Goal: Task Accomplishment & Management: Manage account settings

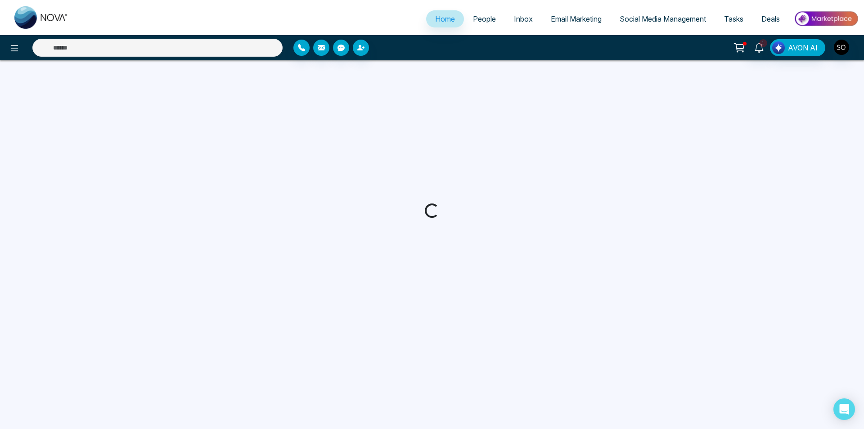
select select "*"
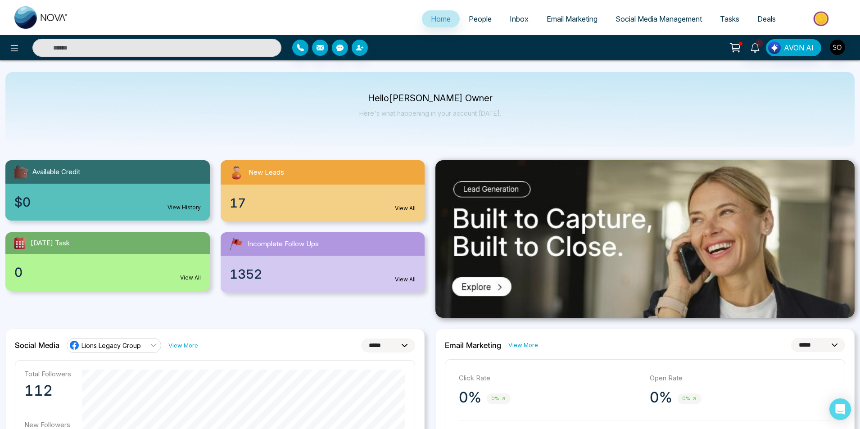
click at [478, 16] on span "People" at bounding box center [480, 18] width 23 height 9
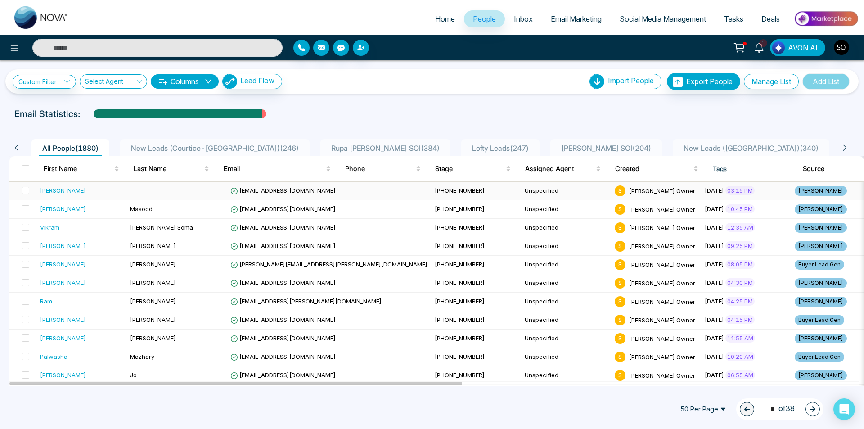
click at [71, 187] on div "[PERSON_NAME]" at bounding box center [81, 190] width 83 height 9
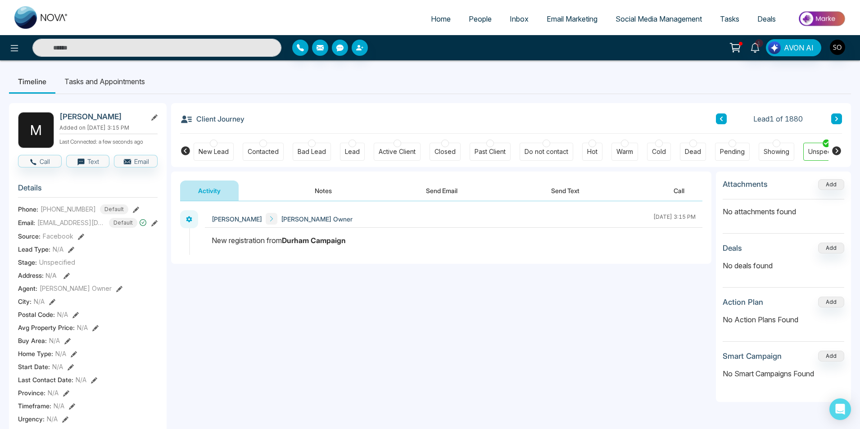
click at [388, 96] on div "M [PERSON_NAME] Added on [DATE] 3:15 PM Last Connected: a few seconds ago Call …" at bounding box center [430, 427] width 842 height 666
click at [311, 185] on button "Notes" at bounding box center [323, 190] width 53 height 20
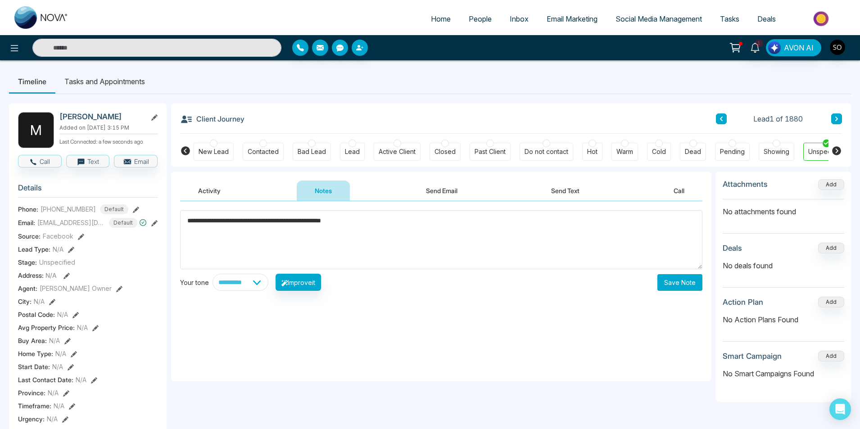
type textarea "**********"
click at [685, 285] on button "Save Note" at bounding box center [679, 282] width 45 height 17
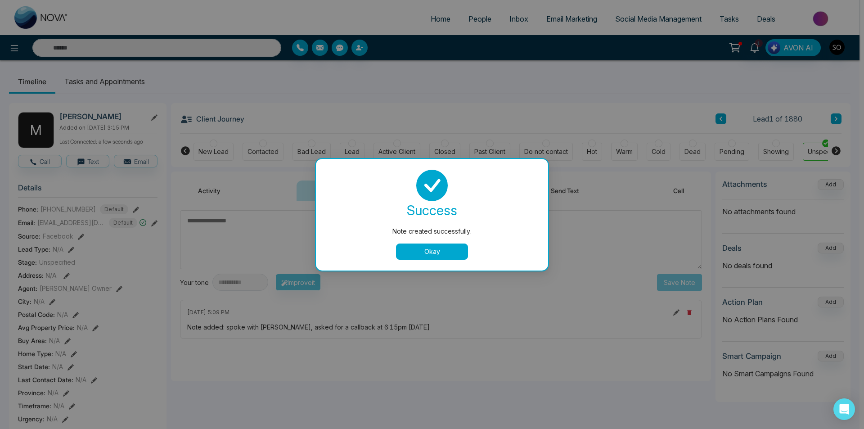
drag, startPoint x: 432, startPoint y: 245, endPoint x: 724, endPoint y: 206, distance: 294.3
click at [433, 244] on button "Okay" at bounding box center [432, 252] width 72 height 16
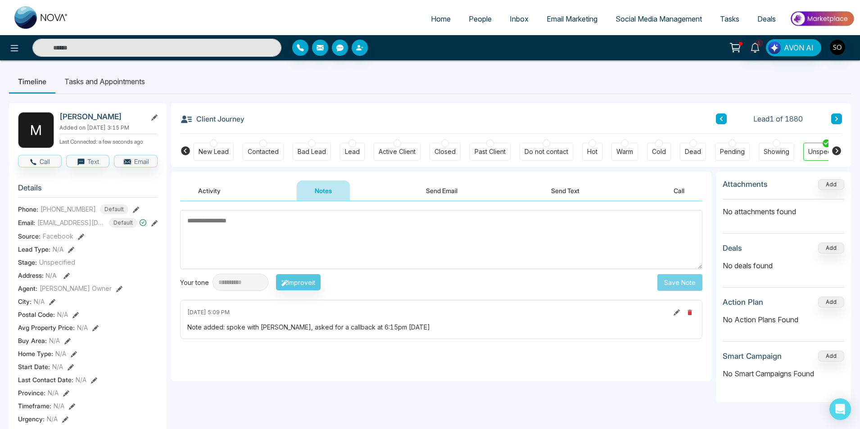
click at [464, 12] on link "People" at bounding box center [480, 18] width 41 height 17
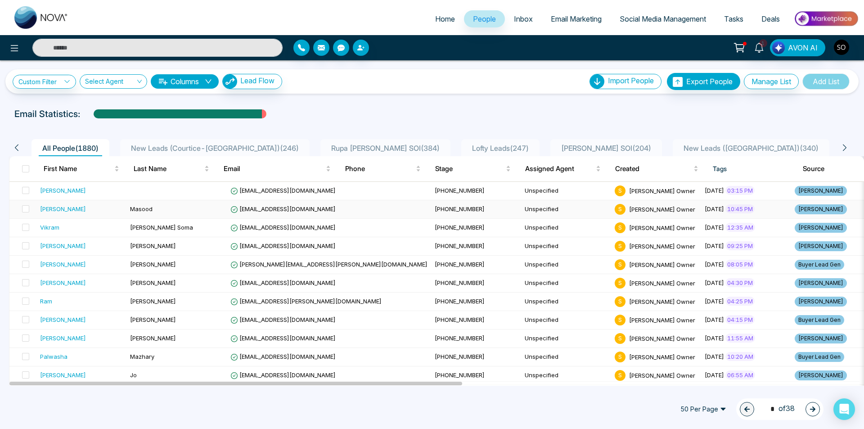
click at [98, 208] on div "[PERSON_NAME]" at bounding box center [81, 208] width 83 height 9
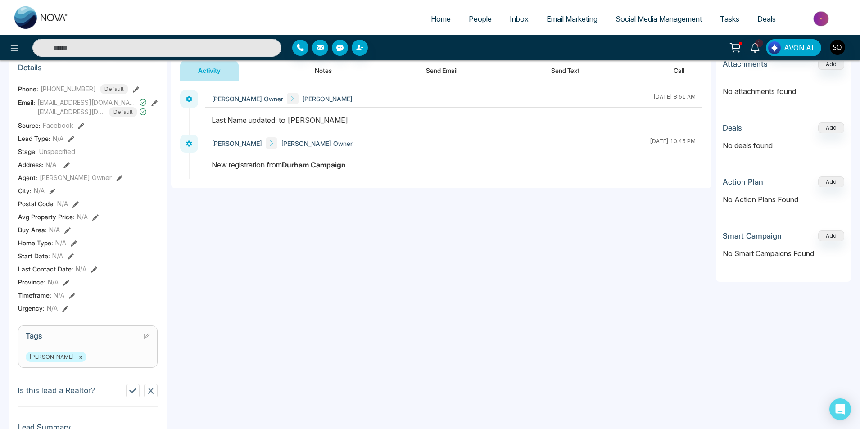
scroll to position [30, 0]
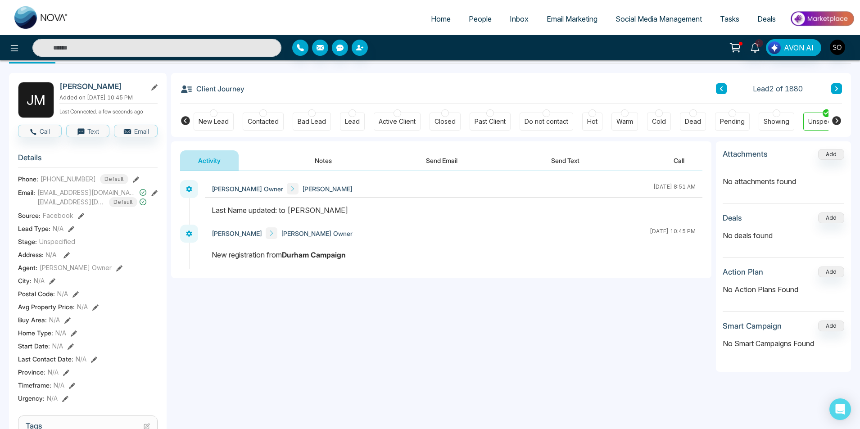
click at [328, 158] on button "Notes" at bounding box center [323, 160] width 53 height 20
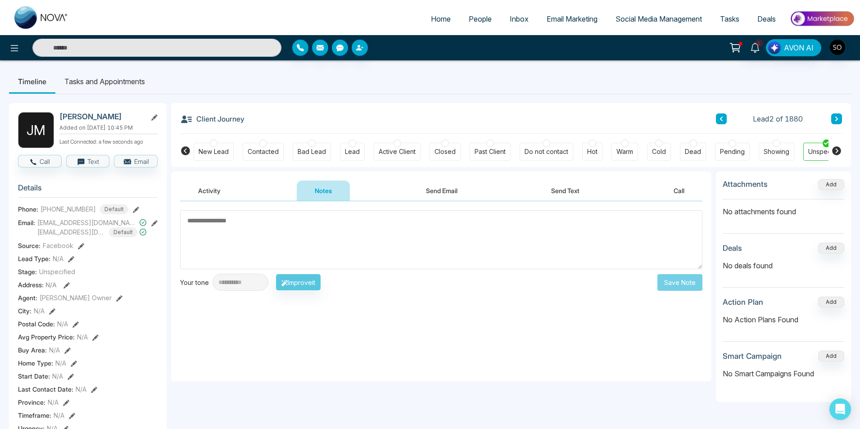
click at [195, 239] on textarea at bounding box center [441, 239] width 522 height 59
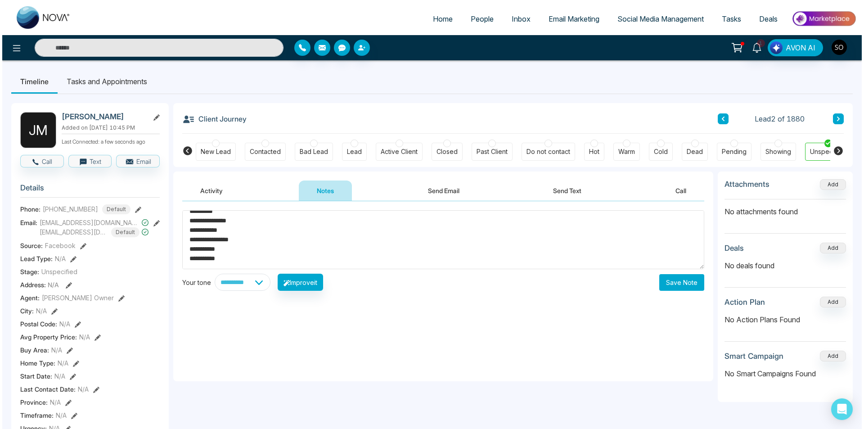
scroll to position [23, 0]
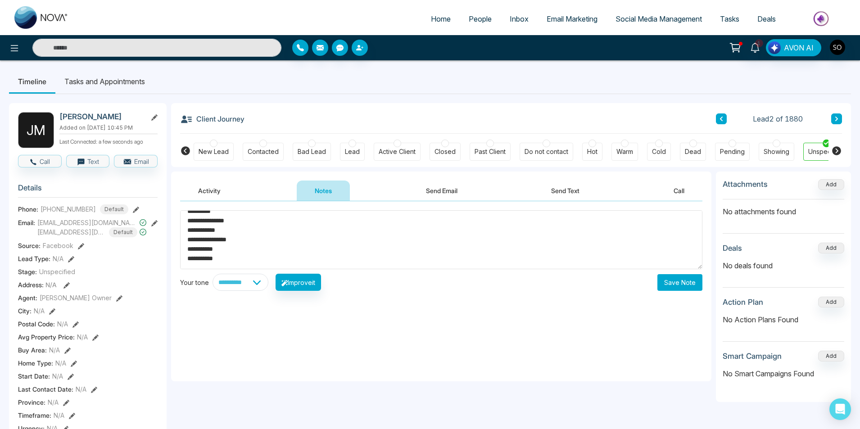
type textarea "**********"
click at [673, 292] on div "**********" at bounding box center [441, 291] width 540 height 180
click at [672, 289] on button "Save Note" at bounding box center [679, 282] width 45 height 17
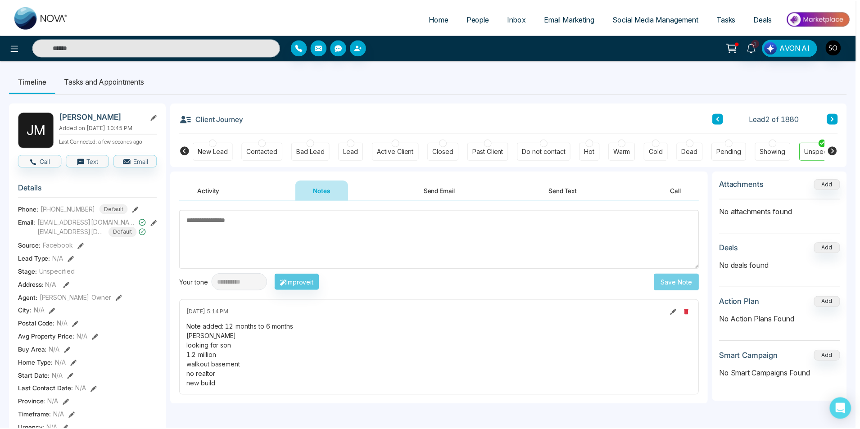
scroll to position [0, 0]
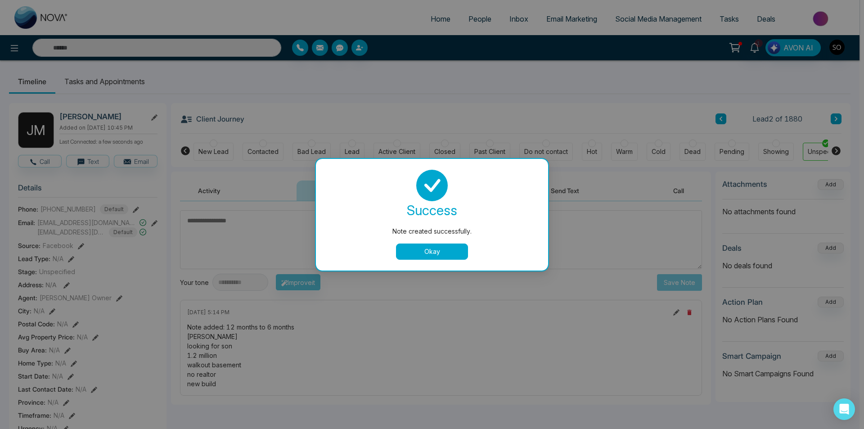
click at [450, 253] on button "Okay" at bounding box center [432, 252] width 72 height 16
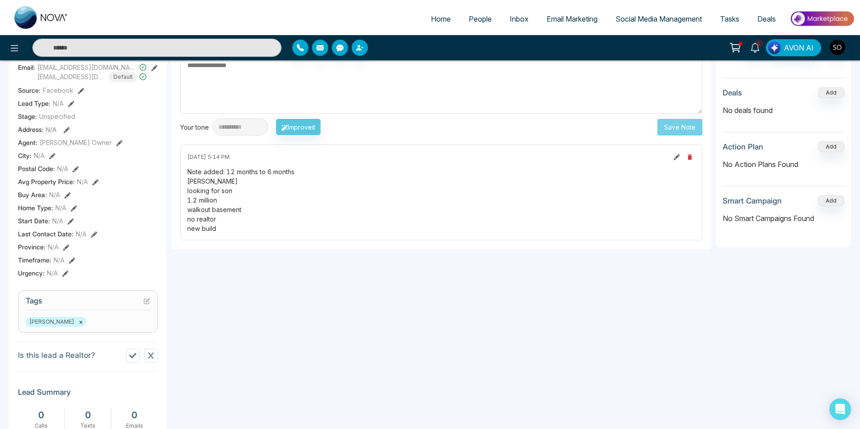
scroll to position [120, 0]
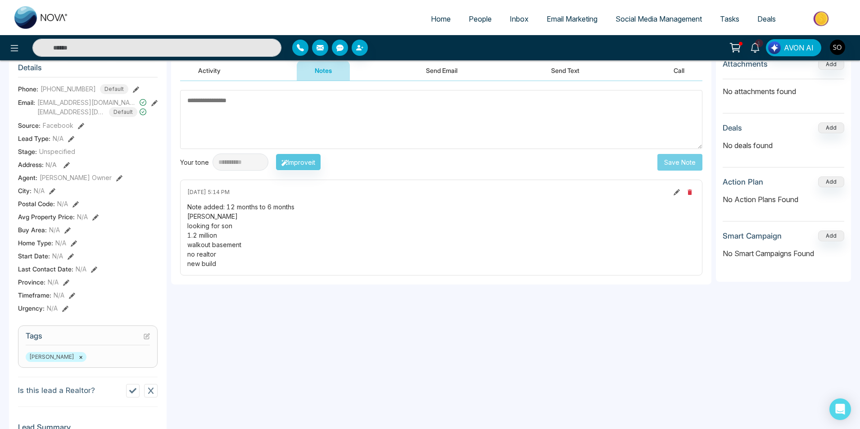
click at [116, 181] on button at bounding box center [119, 177] width 6 height 9
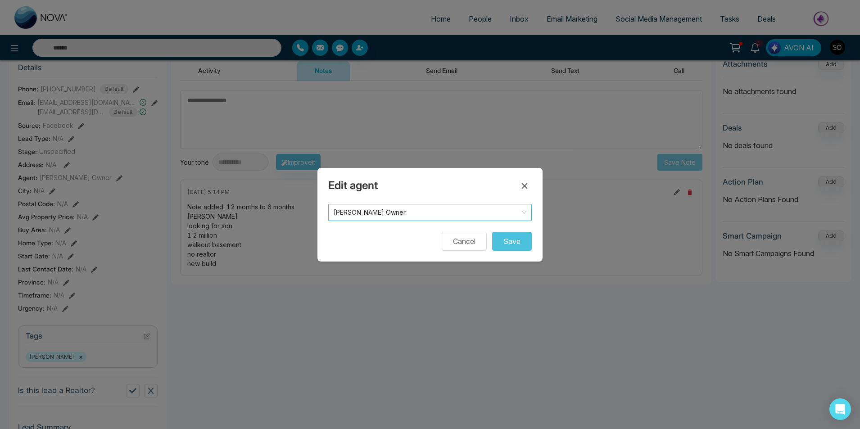
click at [403, 208] on span "[PERSON_NAME] Owner" at bounding box center [430, 212] width 193 height 13
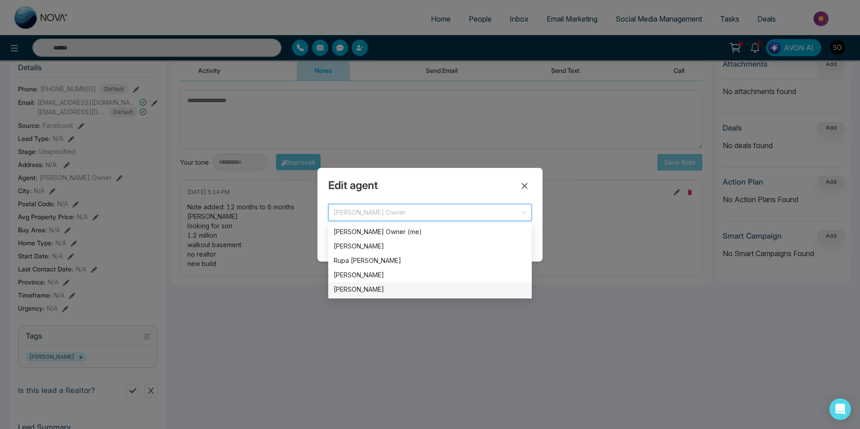
click at [379, 288] on div "[PERSON_NAME]" at bounding box center [430, 289] width 193 height 10
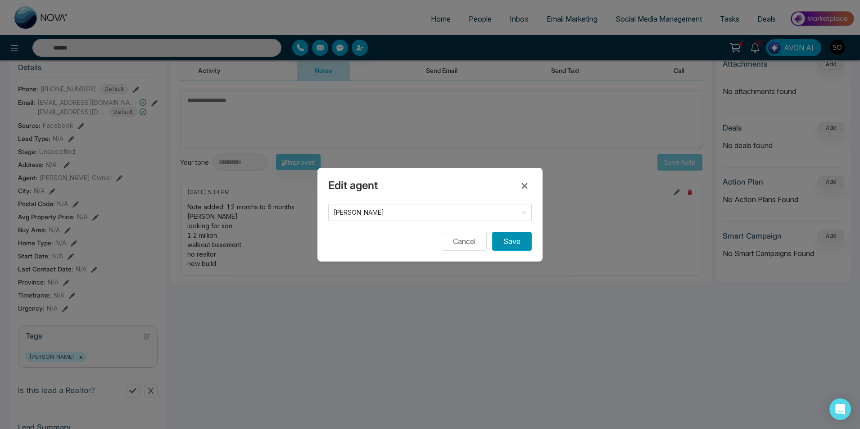
click at [515, 240] on button "Save" at bounding box center [512, 241] width 40 height 19
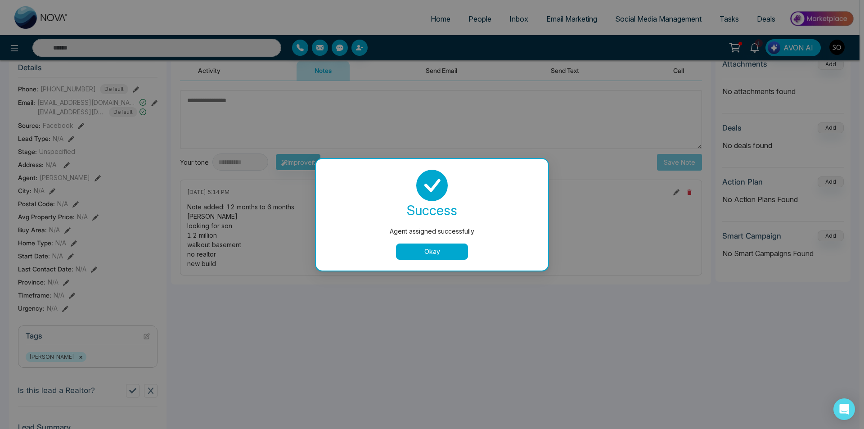
click at [425, 246] on button "Okay" at bounding box center [432, 252] width 72 height 16
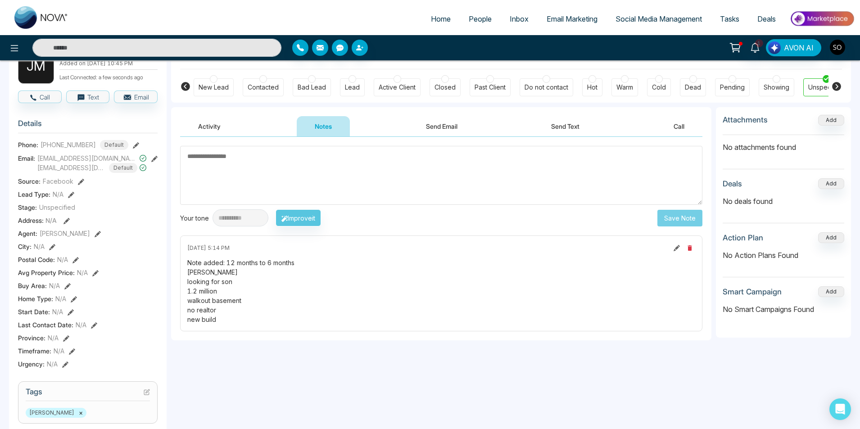
scroll to position [0, 0]
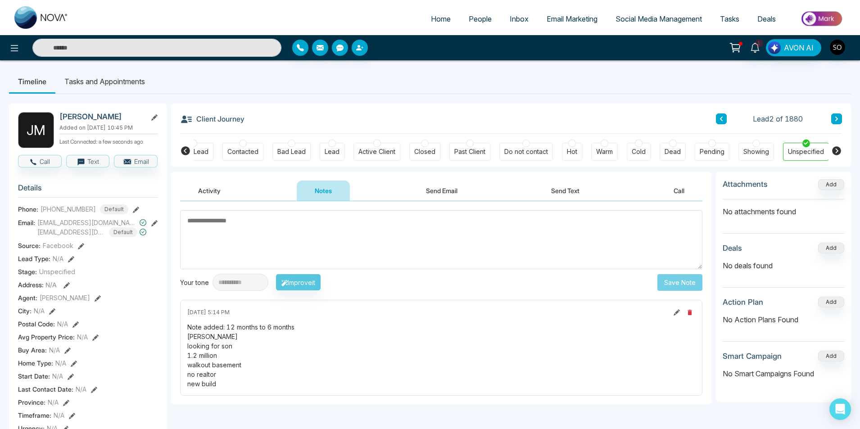
click at [482, 11] on link "People" at bounding box center [480, 18] width 41 height 17
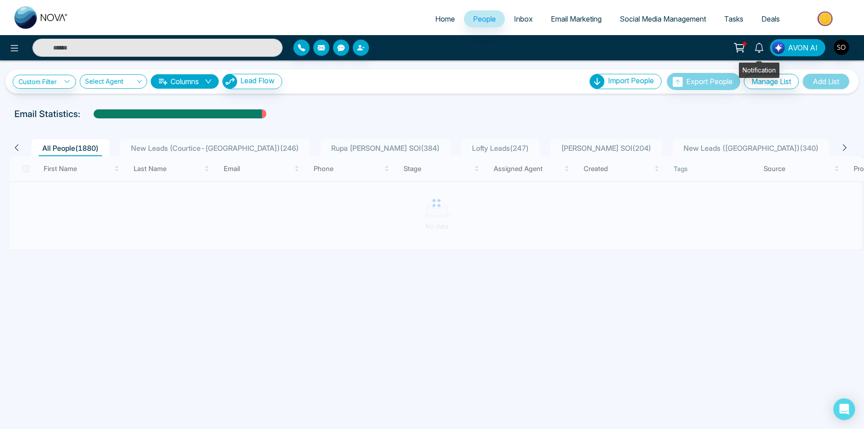
click at [761, 45] on icon at bounding box center [759, 48] width 10 height 10
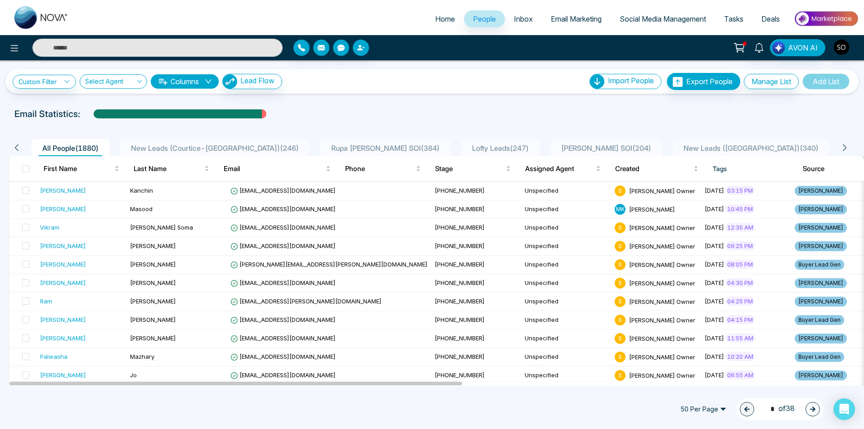
click at [675, 45] on div "Notifications Mark all as Read Sh New Lead Lead Name: Maria Via: Lead Flow - Du…" at bounding box center [684, 47] width 349 height 17
click at [354, 123] on div at bounding box center [431, 123] width 853 height 4
click at [415, 118] on div "Email Statistics:" at bounding box center [290, 114] width 553 height 14
drag, startPoint x: 415, startPoint y: 106, endPoint x: 482, endPoint y: 105, distance: 66.6
click at [479, 106] on div "Custom Filter Choose a filters Cancel Apply Select Agent Columns Lead Flow Impo…" at bounding box center [432, 222] width 864 height 325
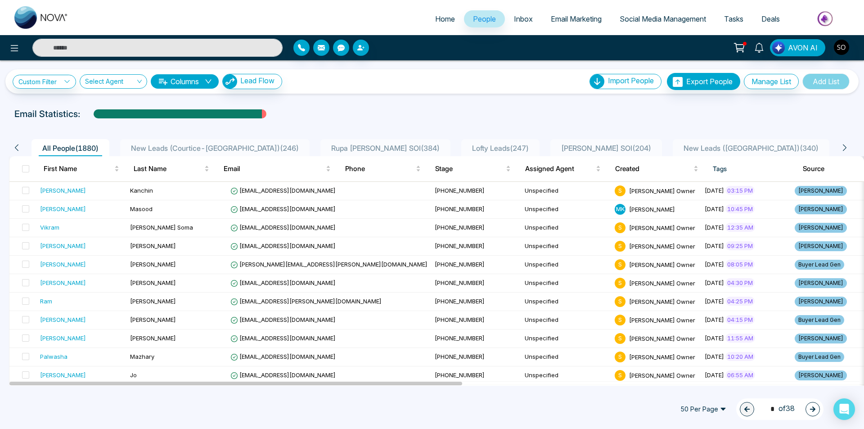
click at [457, 106] on div "Custom Filter Choose a filters Cancel Apply Select Agent Columns Lead Flow Impo…" at bounding box center [432, 222] width 864 height 325
click at [62, 194] on div "[PERSON_NAME]" at bounding box center [81, 190] width 83 height 9
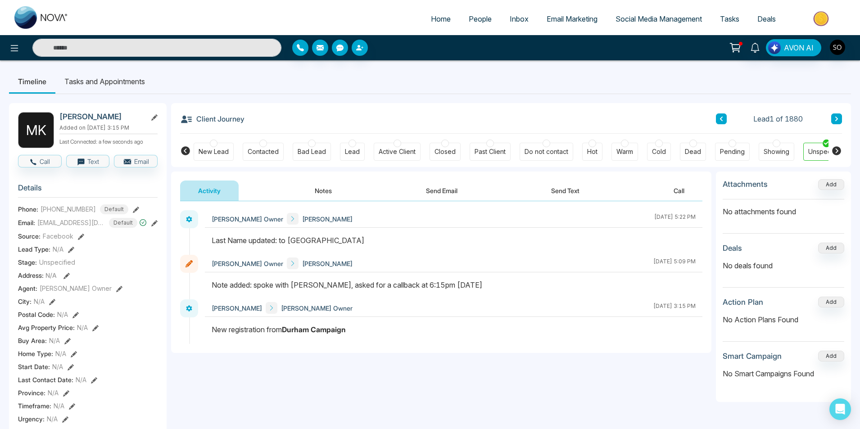
click at [334, 186] on button "Notes" at bounding box center [323, 190] width 53 height 20
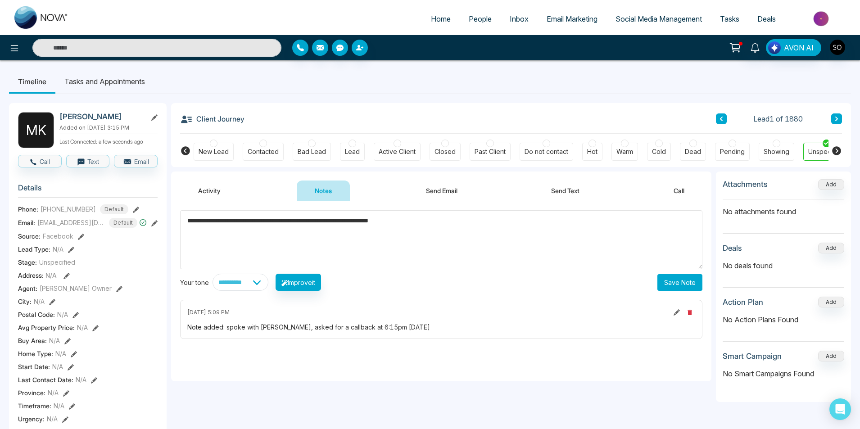
type textarea "**********"
click at [672, 284] on button "Save Note" at bounding box center [679, 282] width 45 height 17
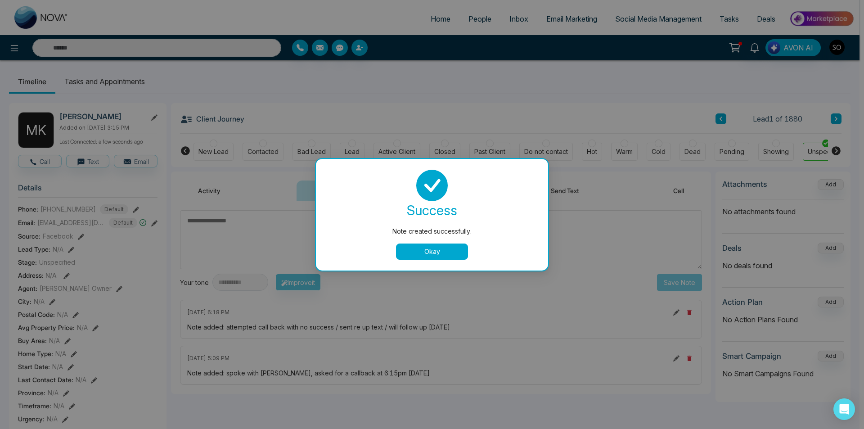
click at [432, 245] on button "Okay" at bounding box center [432, 252] width 72 height 16
